Goal: Transaction & Acquisition: Book appointment/travel/reservation

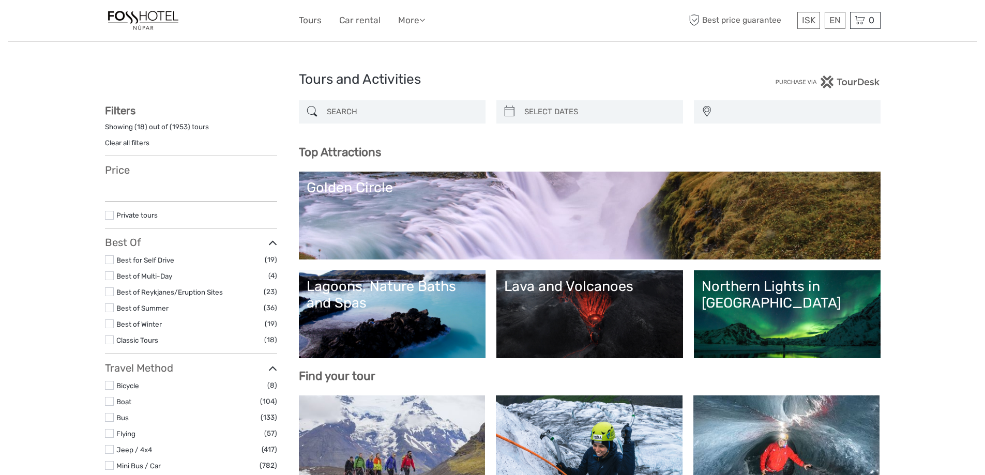
select select
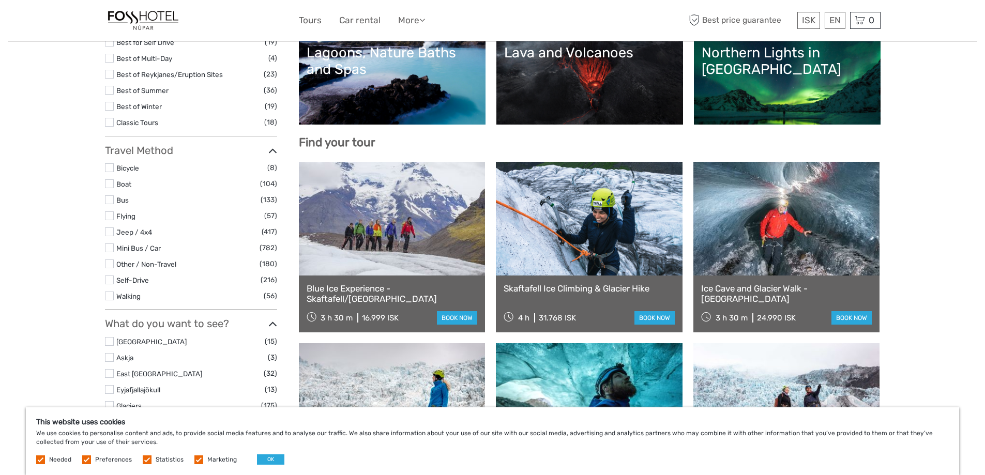
scroll to position [258, 0]
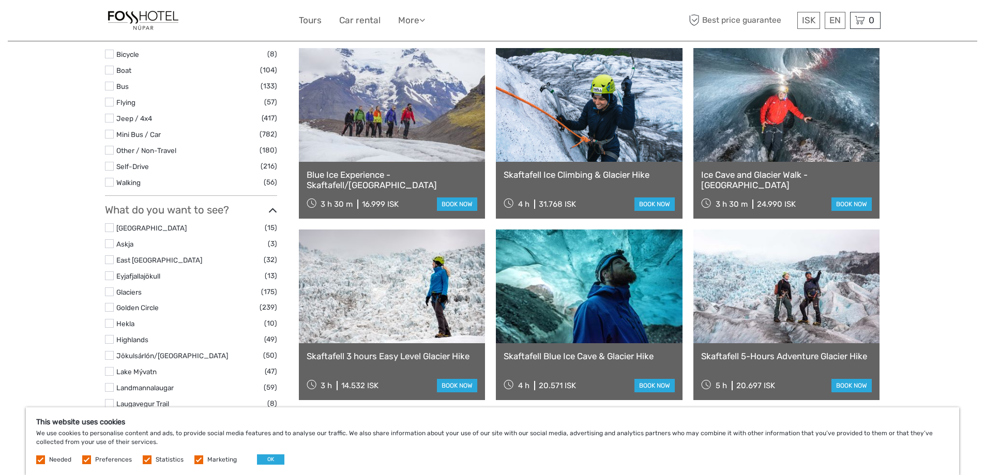
scroll to position [345, 0]
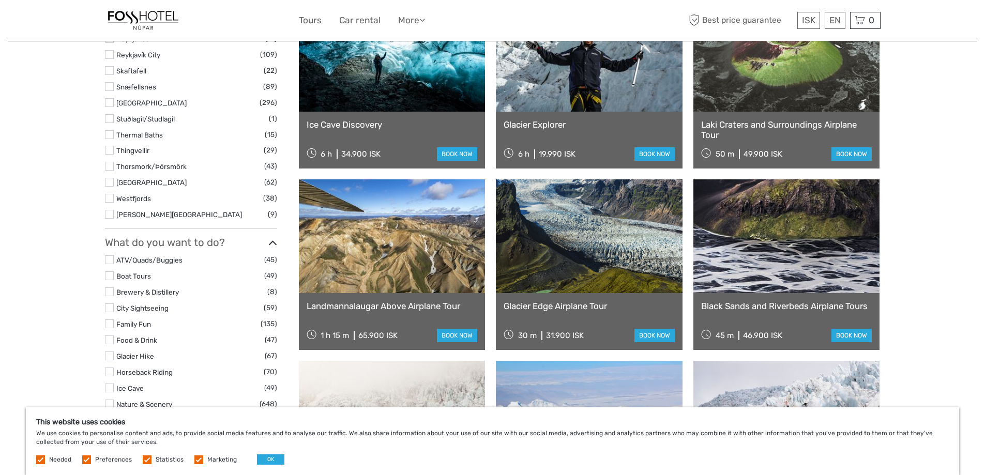
click at [963, 349] on div "Tours and Activities Tours and Activities REGION / STARTS FROM [GEOGRAPHIC_DATA…" at bounding box center [492, 281] width 969 height 2083
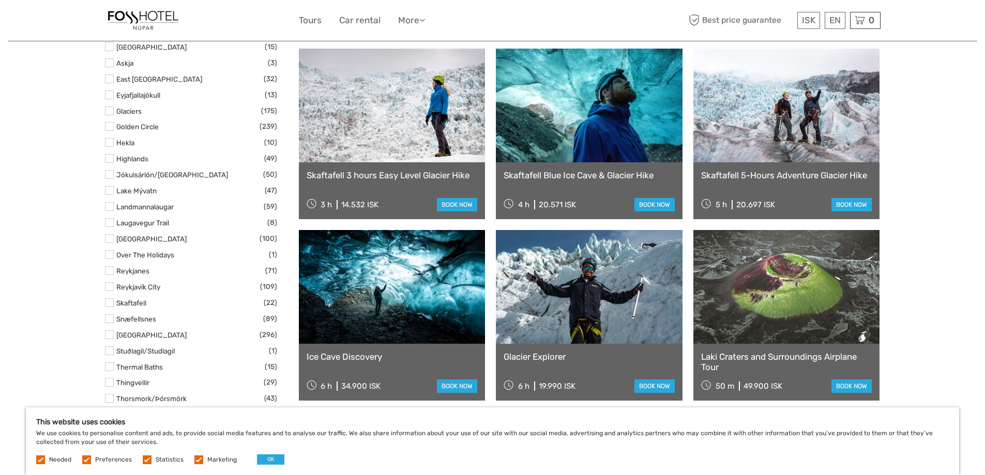
scroll to position [416, 0]
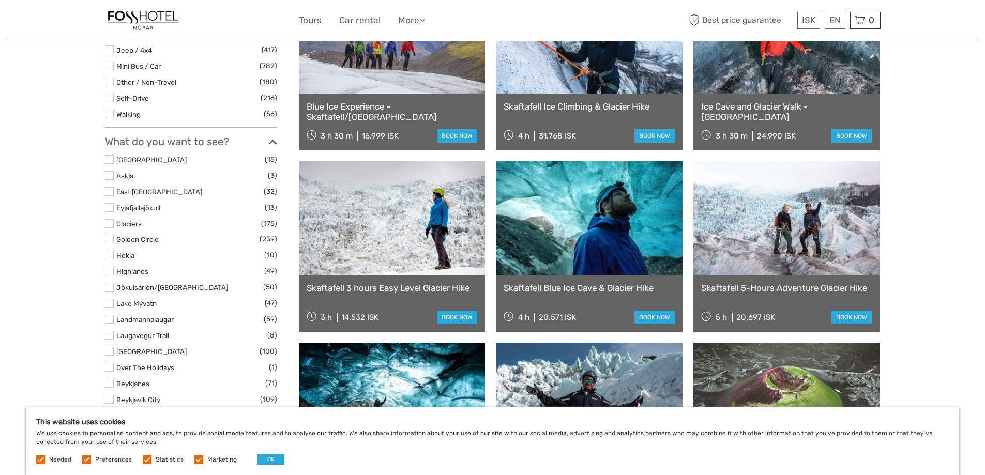
click at [576, 289] on link "Skaftafell Blue Ice Cave & Glacier Hike" at bounding box center [588, 288] width 171 height 10
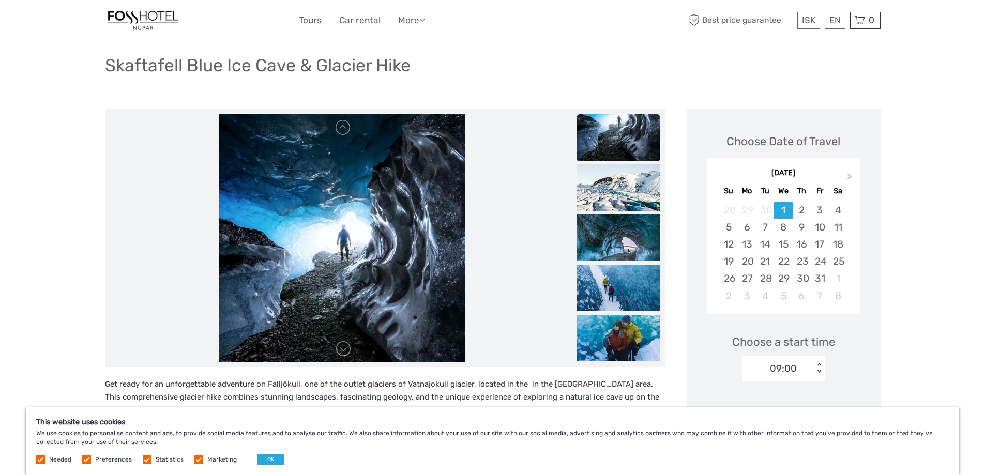
scroll to position [86, 0]
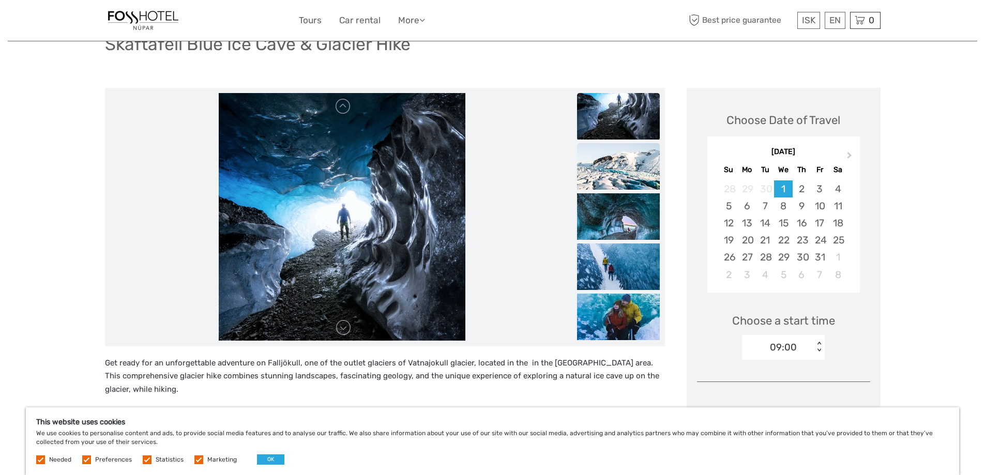
click at [609, 182] on img at bounding box center [618, 166] width 83 height 47
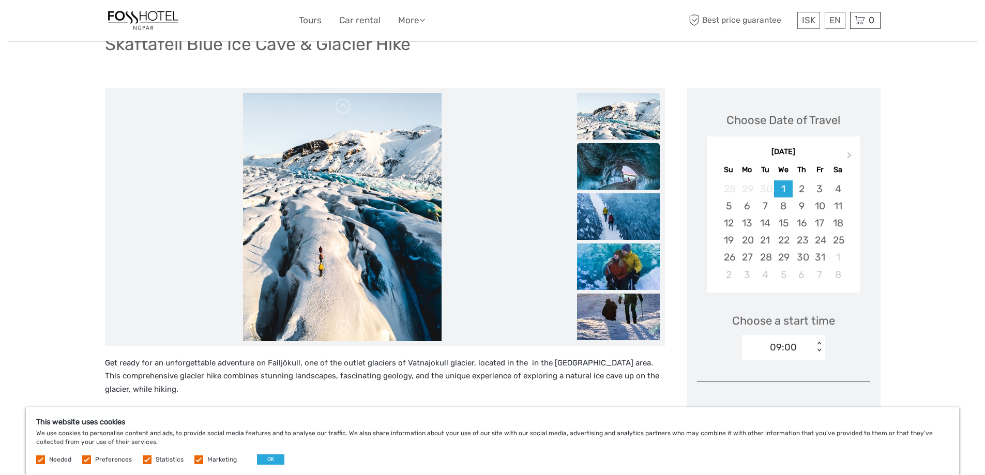
click at [609, 180] on img at bounding box center [618, 166] width 83 height 47
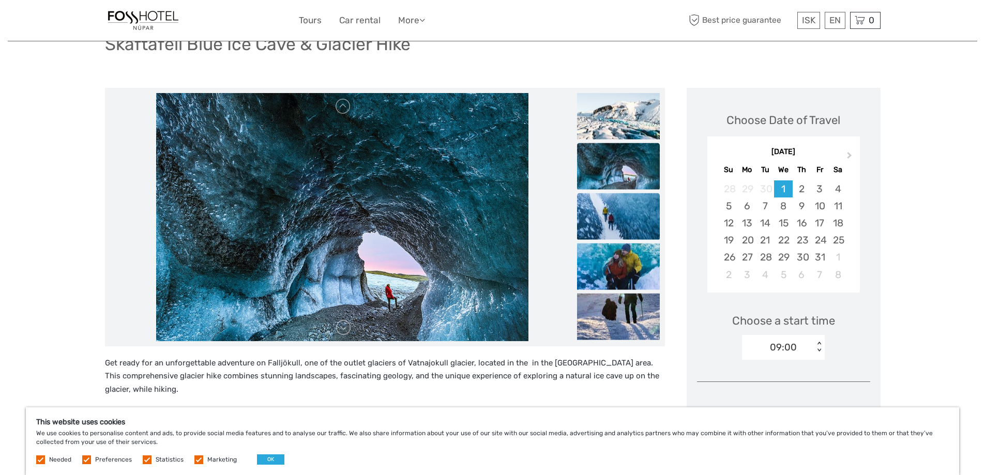
click at [609, 205] on img at bounding box center [618, 216] width 83 height 47
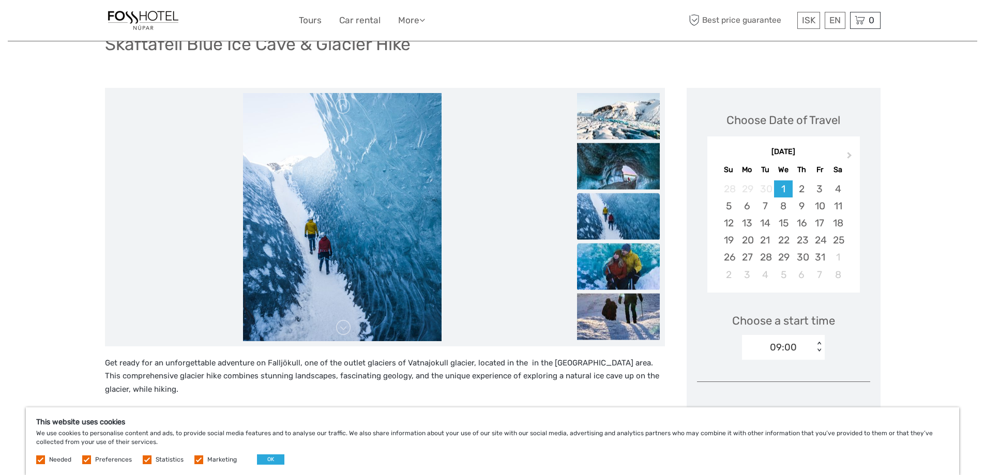
click at [596, 264] on img at bounding box center [618, 266] width 83 height 47
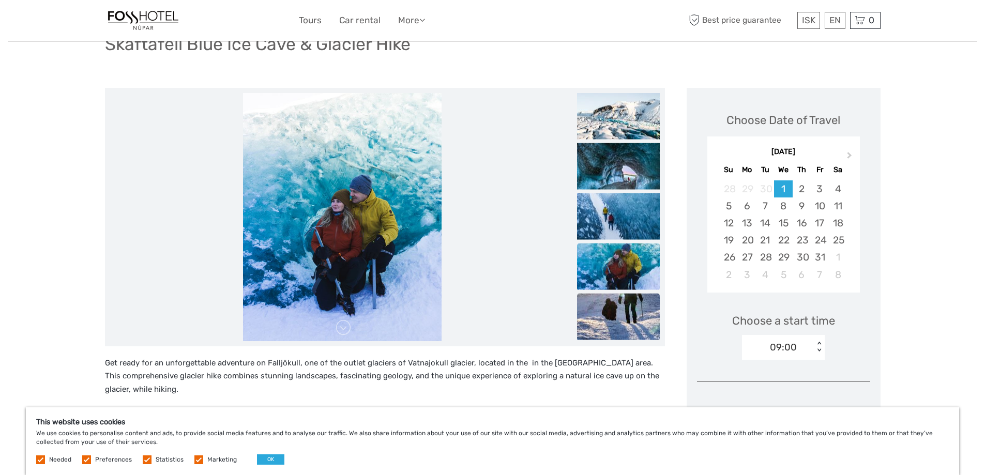
click at [609, 317] on img at bounding box center [618, 316] width 83 height 47
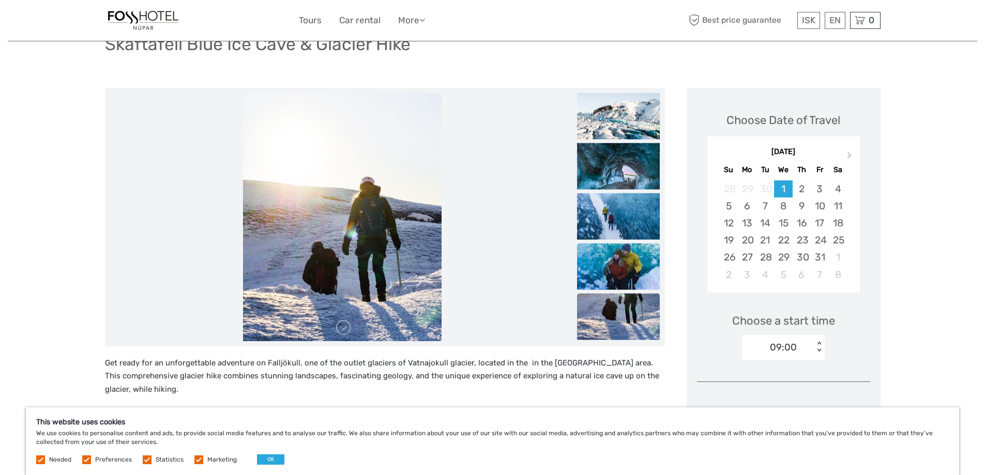
click at [610, 248] on img at bounding box center [618, 266] width 83 height 47
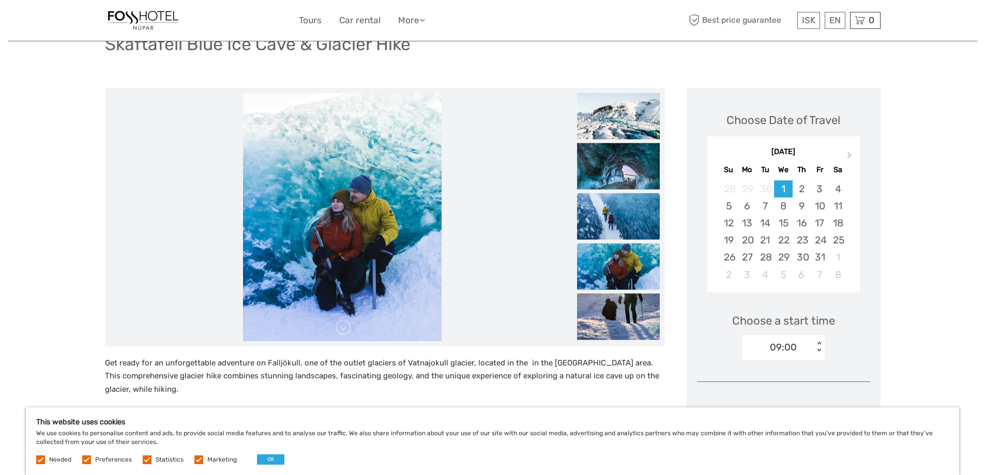
click at [622, 214] on img at bounding box center [618, 216] width 83 height 47
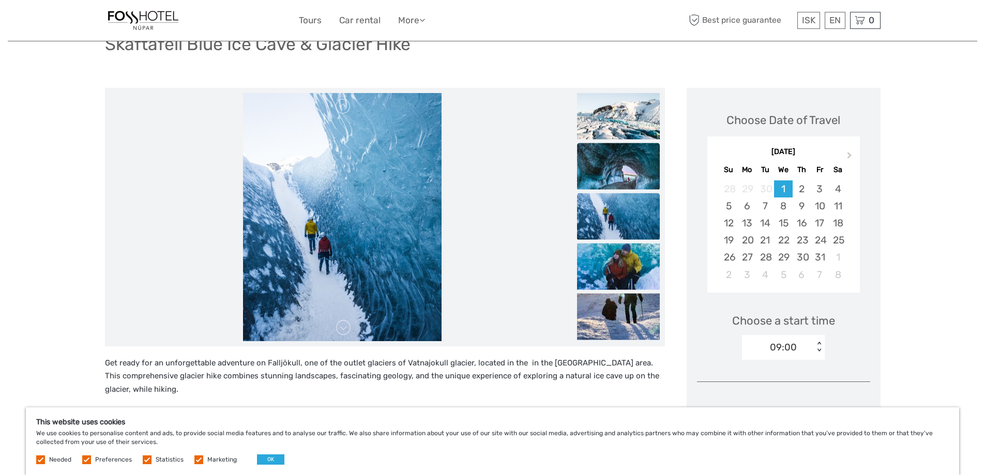
click at [613, 157] on img at bounding box center [618, 166] width 83 height 47
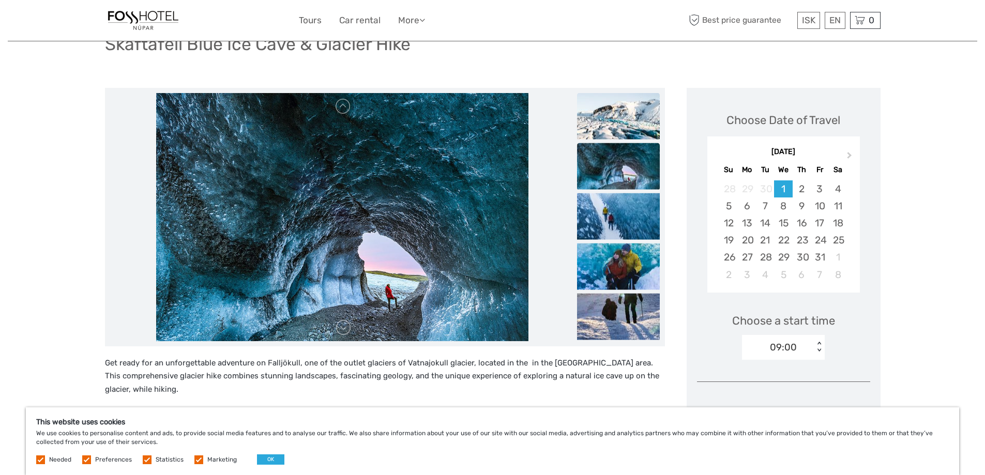
click at [622, 119] on img at bounding box center [618, 116] width 83 height 47
